Goal: Information Seeking & Learning: Learn about a topic

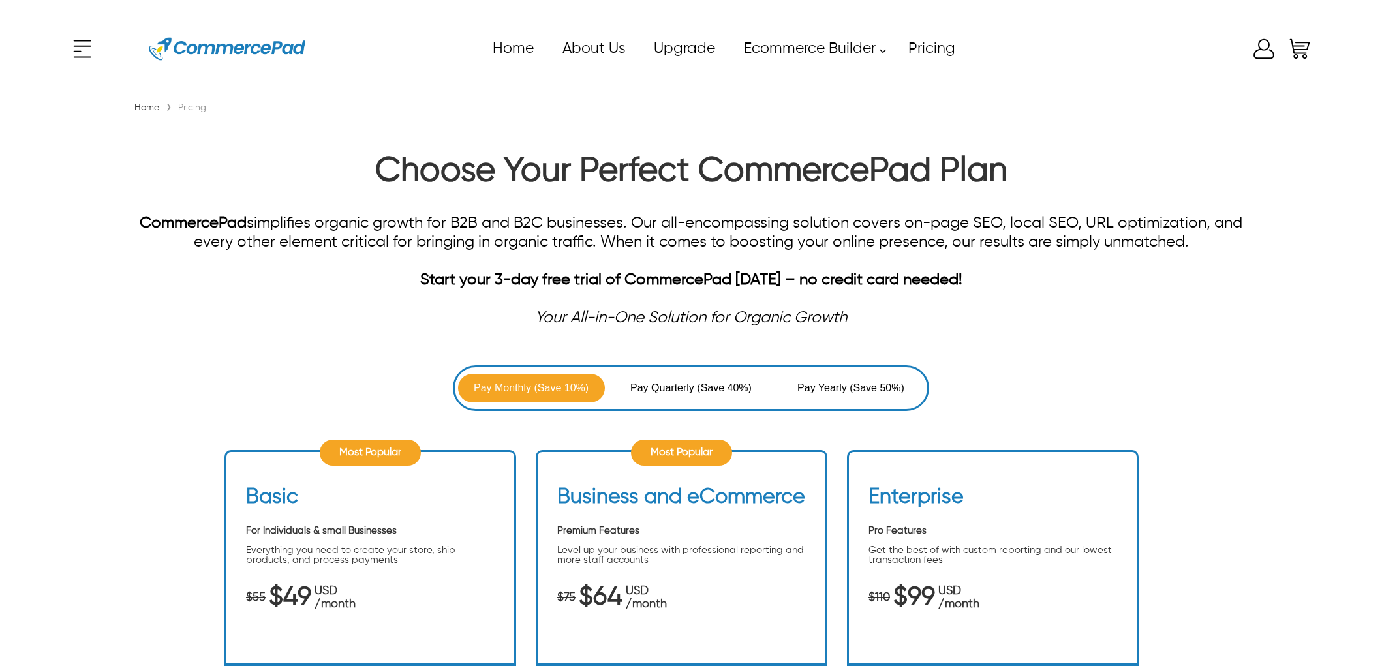
scroll to position [362, 0]
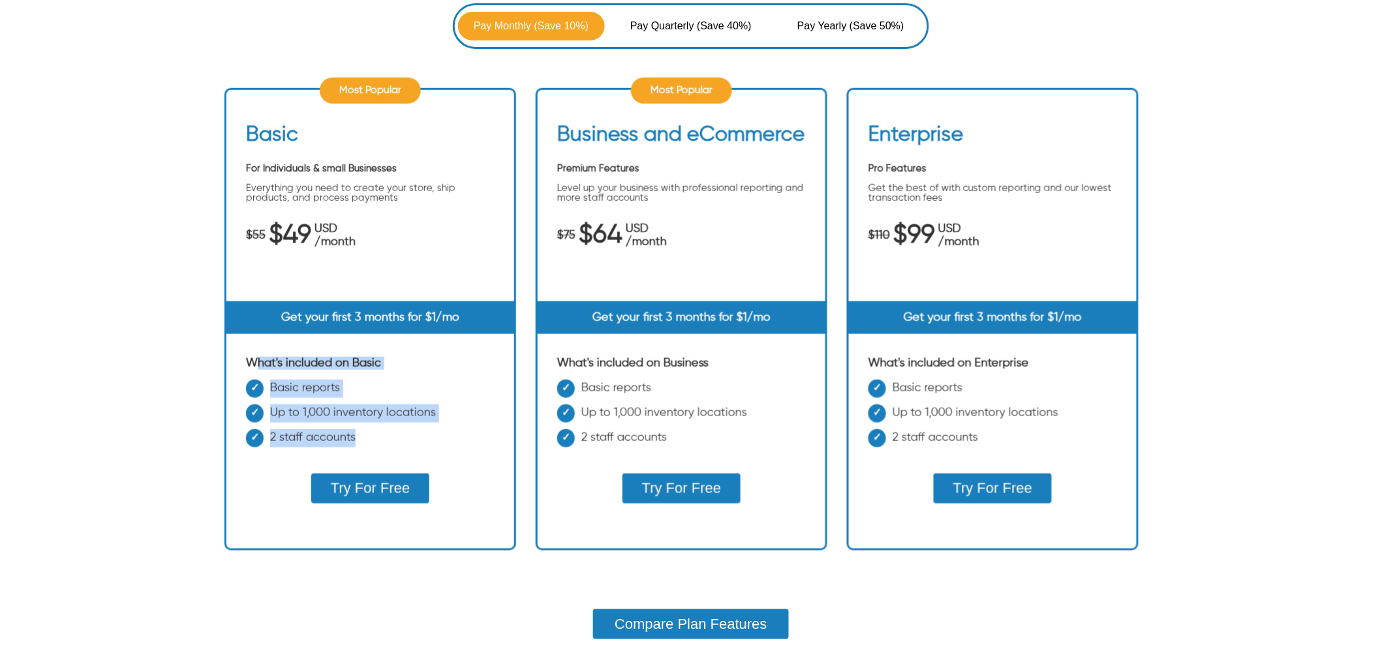
drag, startPoint x: 361, startPoint y: 441, endPoint x: 255, endPoint y: 364, distance: 131.3
click at [255, 364] on div "What's included on Basic Basic reports Up to 1,000 inventory locations 2 staff …" at bounding box center [371, 446] width 288 height 179
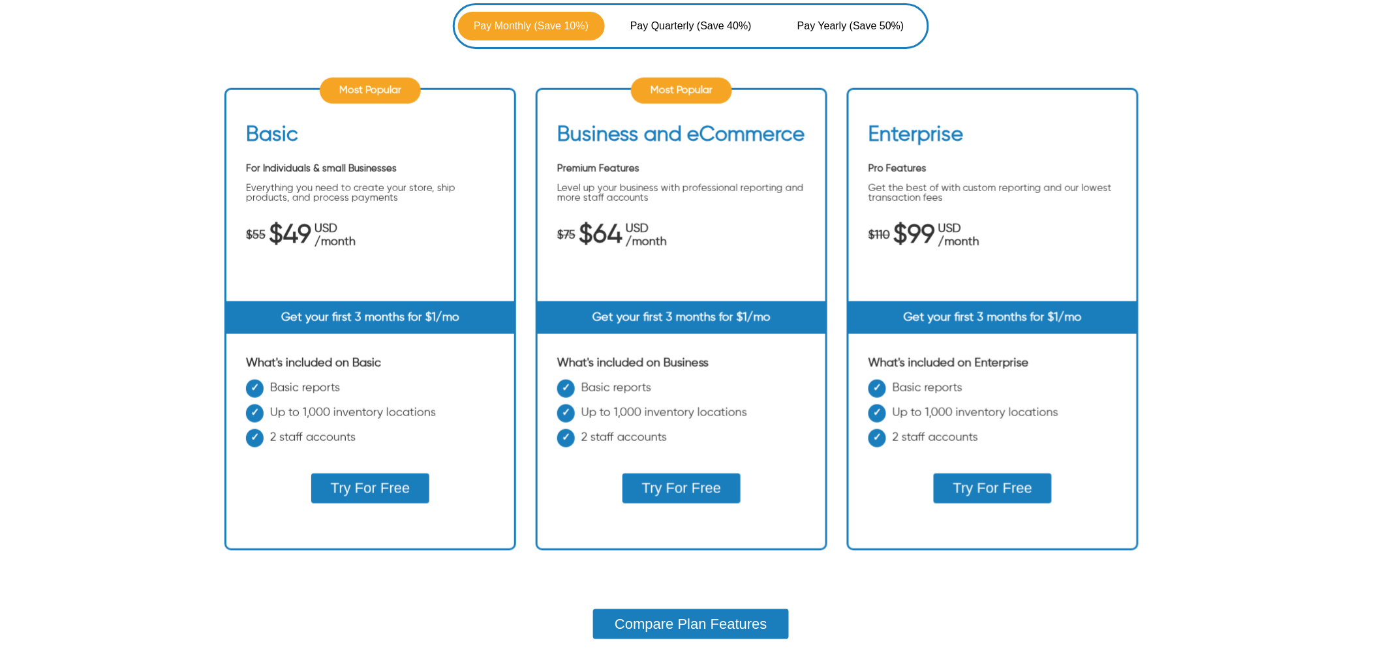
click at [601, 390] on li "Basic reports" at bounding box center [681, 392] width 249 height 25
drag, startPoint x: 583, startPoint y: 439, endPoint x: 668, endPoint y: 439, distance: 84.9
click at [666, 439] on li "2 staff accounts" at bounding box center [681, 442] width 249 height 25
click at [673, 439] on li "2 staff accounts" at bounding box center [681, 442] width 249 height 25
drag, startPoint x: 381, startPoint y: 441, endPoint x: 298, endPoint y: 397, distance: 94.0
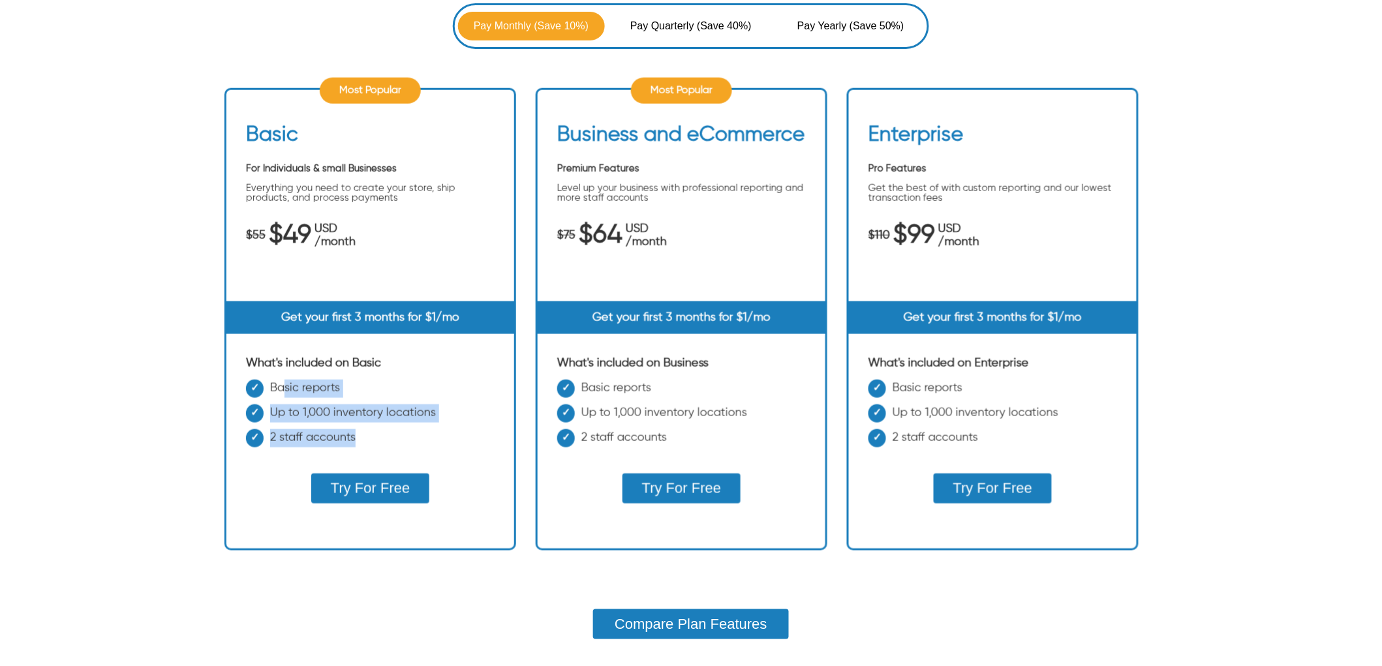
click at [284, 398] on ul "Basic reports Up to 1,000 inventory locations 2 staff accounts" at bounding box center [370, 417] width 249 height 74
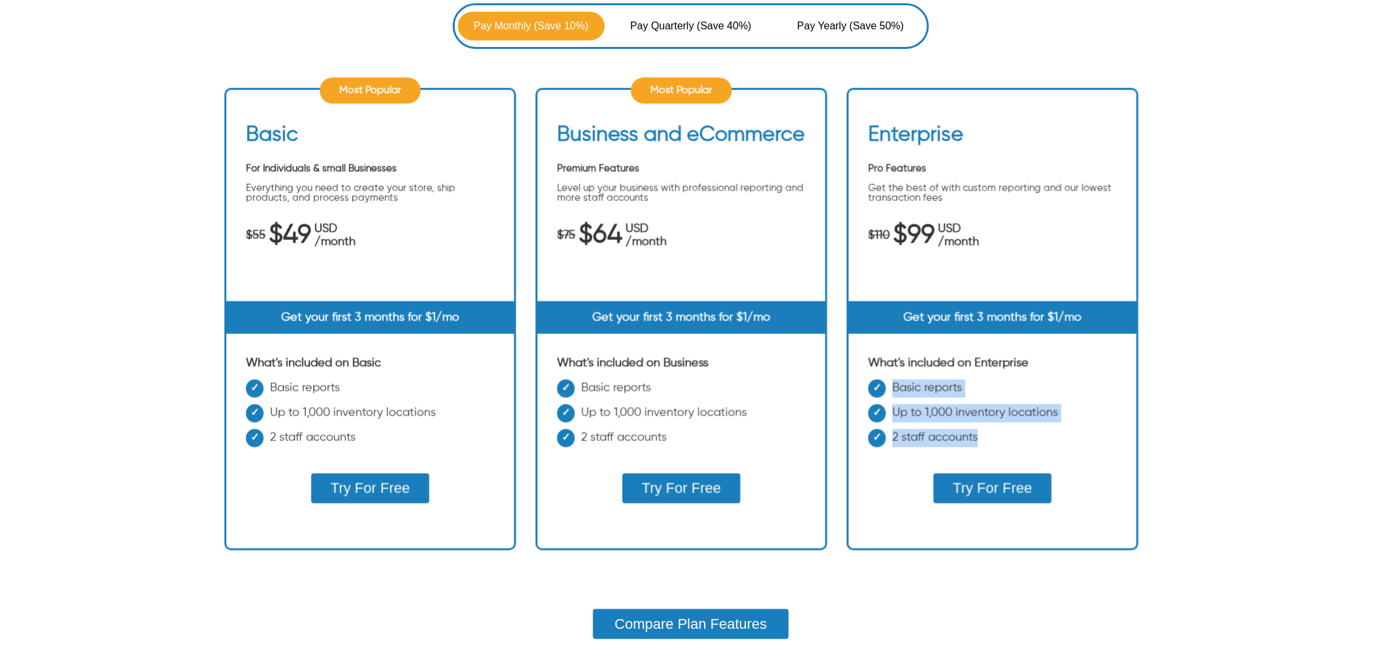
drag, startPoint x: 982, startPoint y: 435, endPoint x: 876, endPoint y: 388, distance: 115.7
click at [876, 388] on ul "Basic reports Up to 1,000 inventory locations 2 staff accounts" at bounding box center [993, 417] width 249 height 74
click at [307, 395] on li "Basic reports" at bounding box center [370, 392] width 249 height 25
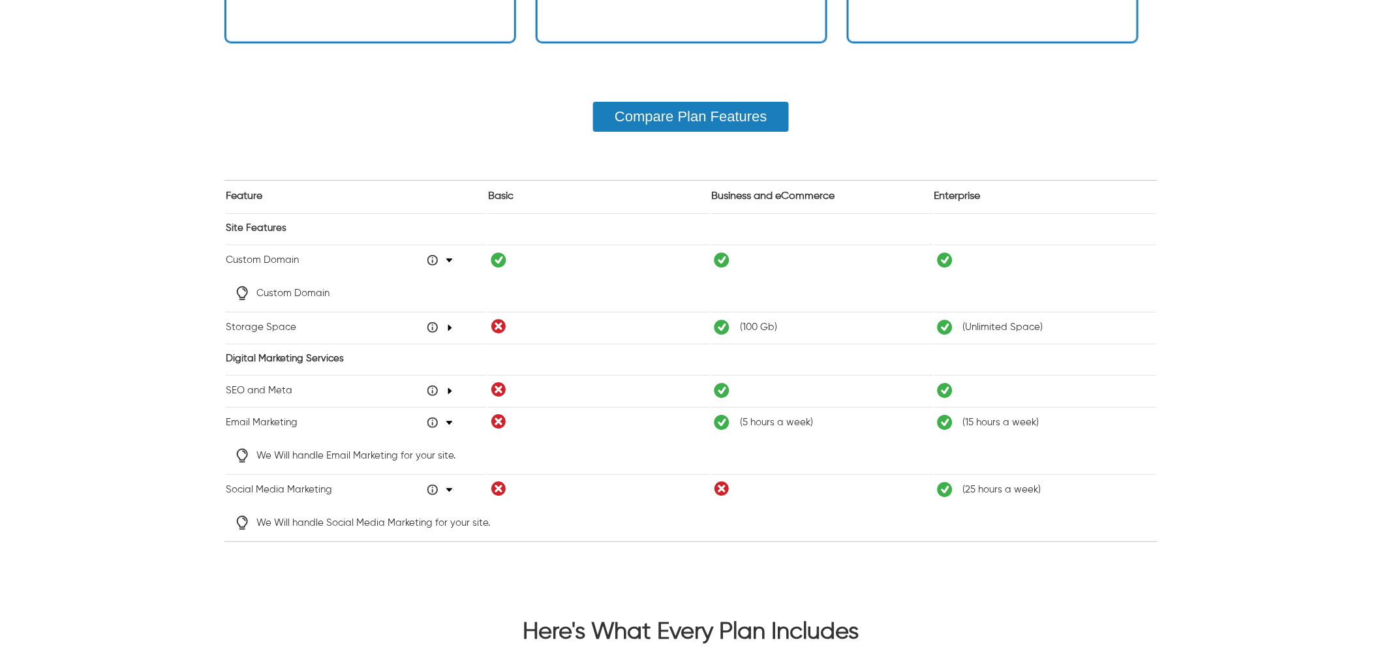
scroll to position [1160, 0]
